Goal: Information Seeking & Learning: Compare options

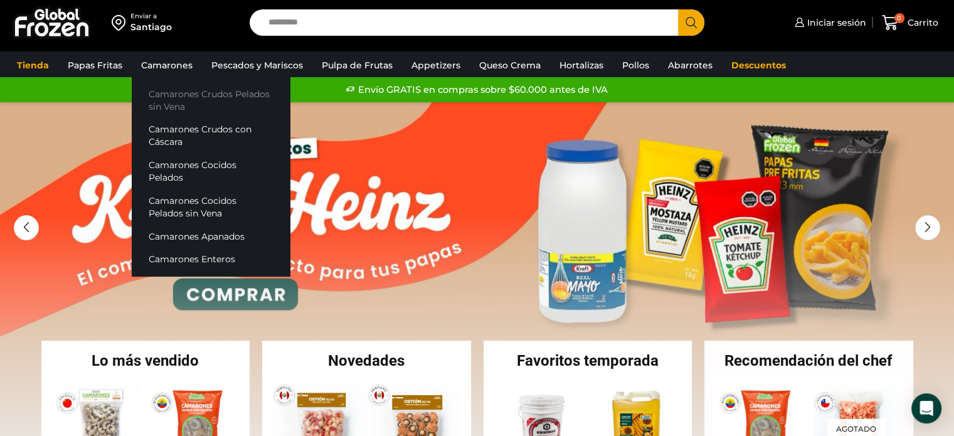
click at [168, 92] on link "Camarones Crudos Pelados sin Vena" at bounding box center [211, 100] width 158 height 36
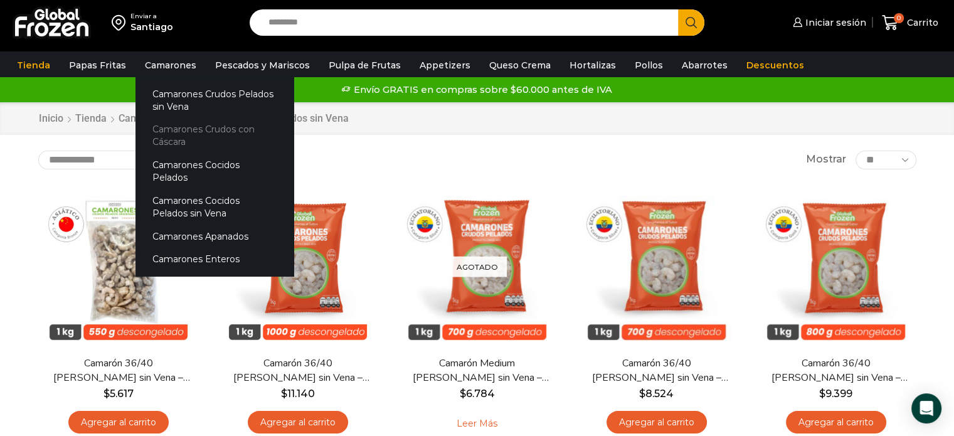
click at [177, 129] on link "Camarones Crudos con Cáscara" at bounding box center [214, 136] width 158 height 36
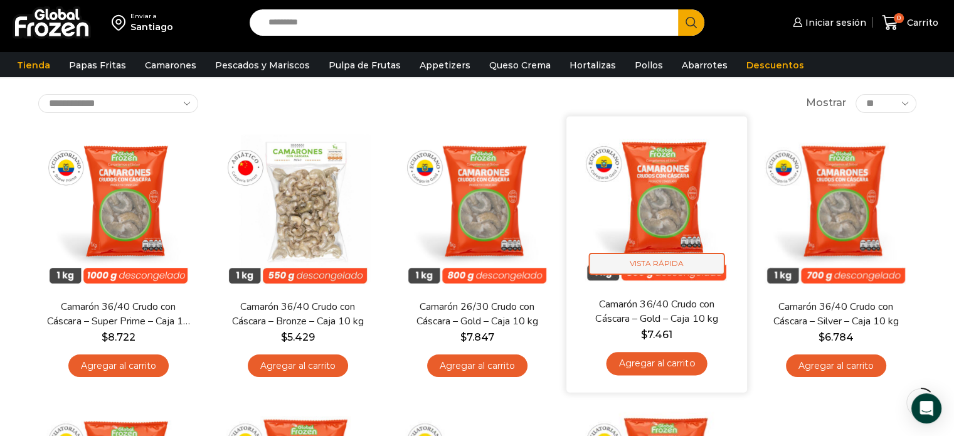
scroll to position [63, 0]
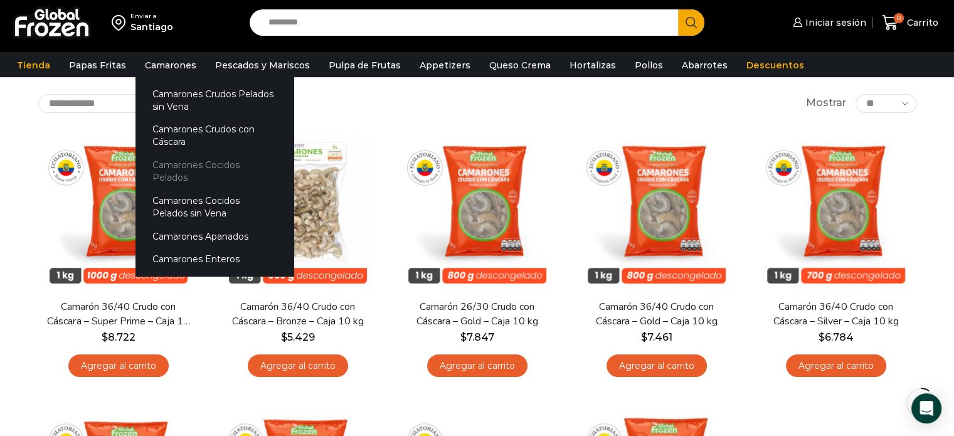
click at [177, 162] on link "Camarones Cocidos Pelados" at bounding box center [214, 172] width 158 height 36
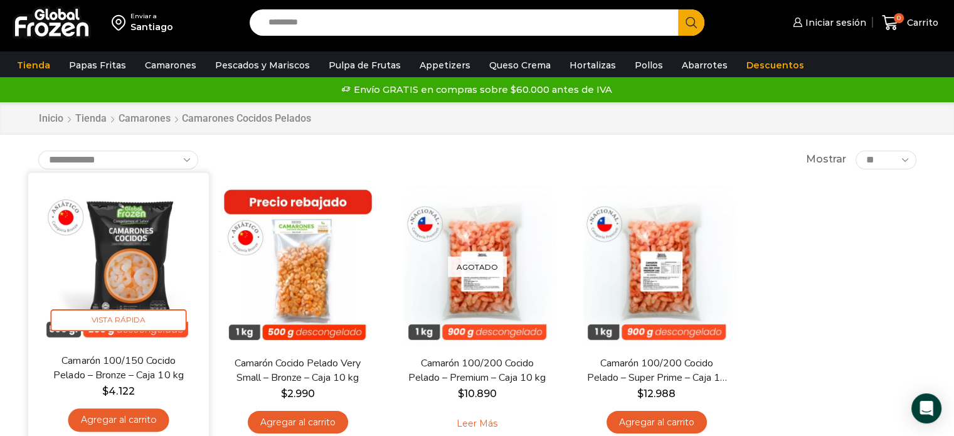
click at [133, 273] on img at bounding box center [119, 263] width 162 height 162
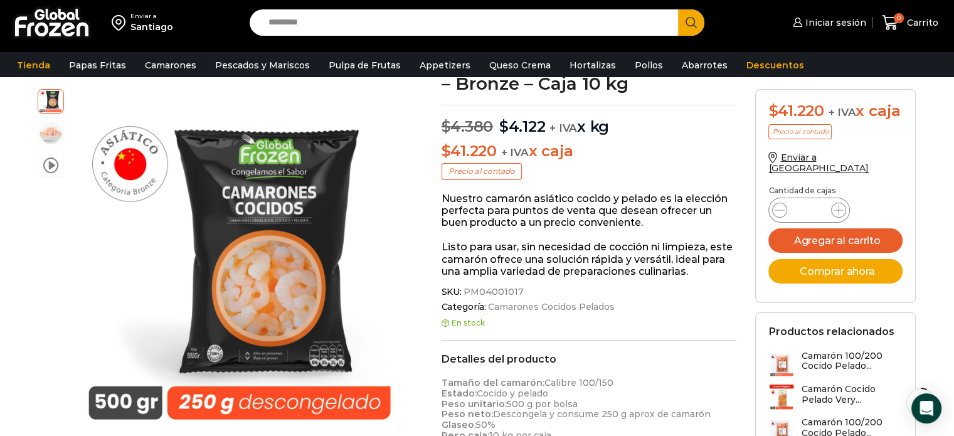
scroll to position [125, 0]
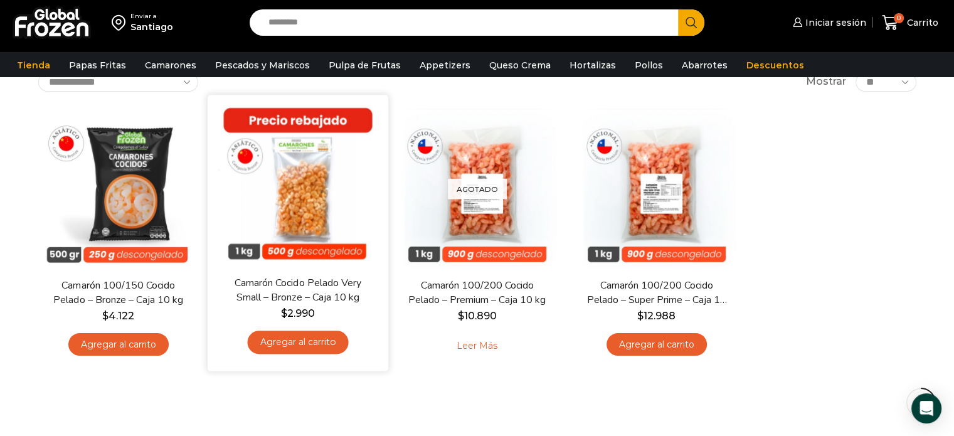
scroll to position [63, 0]
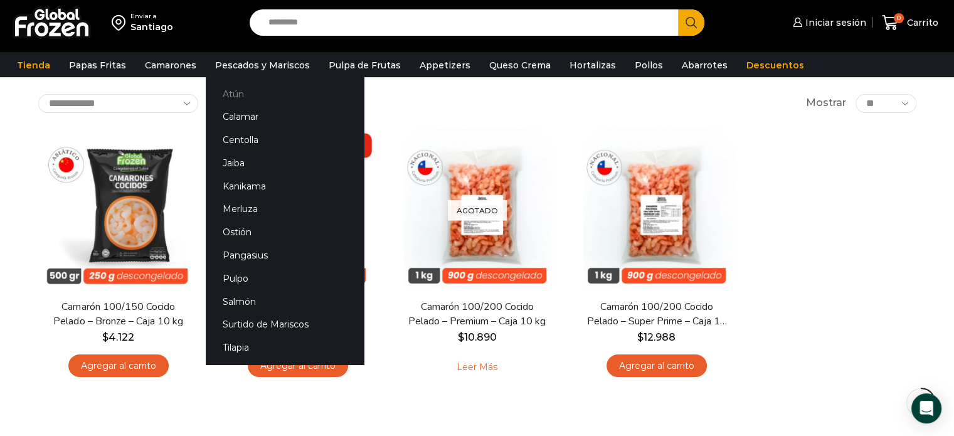
click at [237, 95] on link "Atún" at bounding box center [285, 93] width 158 height 23
click at [232, 96] on link "Atún" at bounding box center [285, 93] width 158 height 23
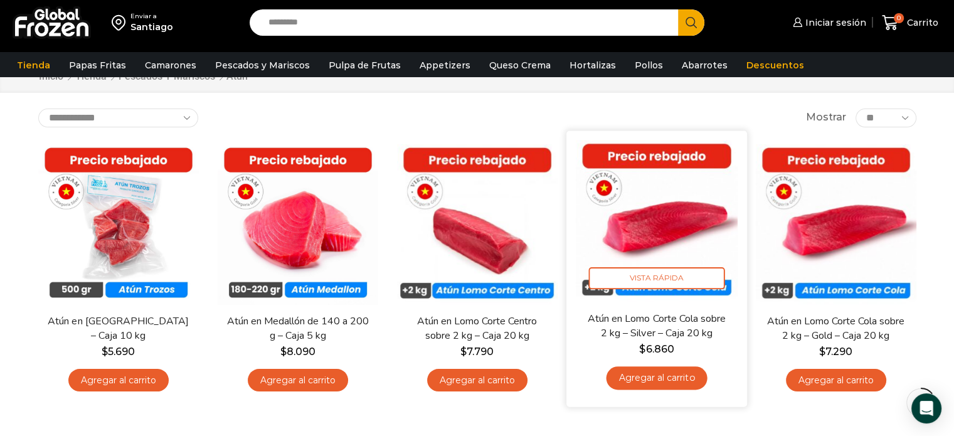
scroll to position [63, 0]
